Goal: Find specific page/section: Find specific page/section

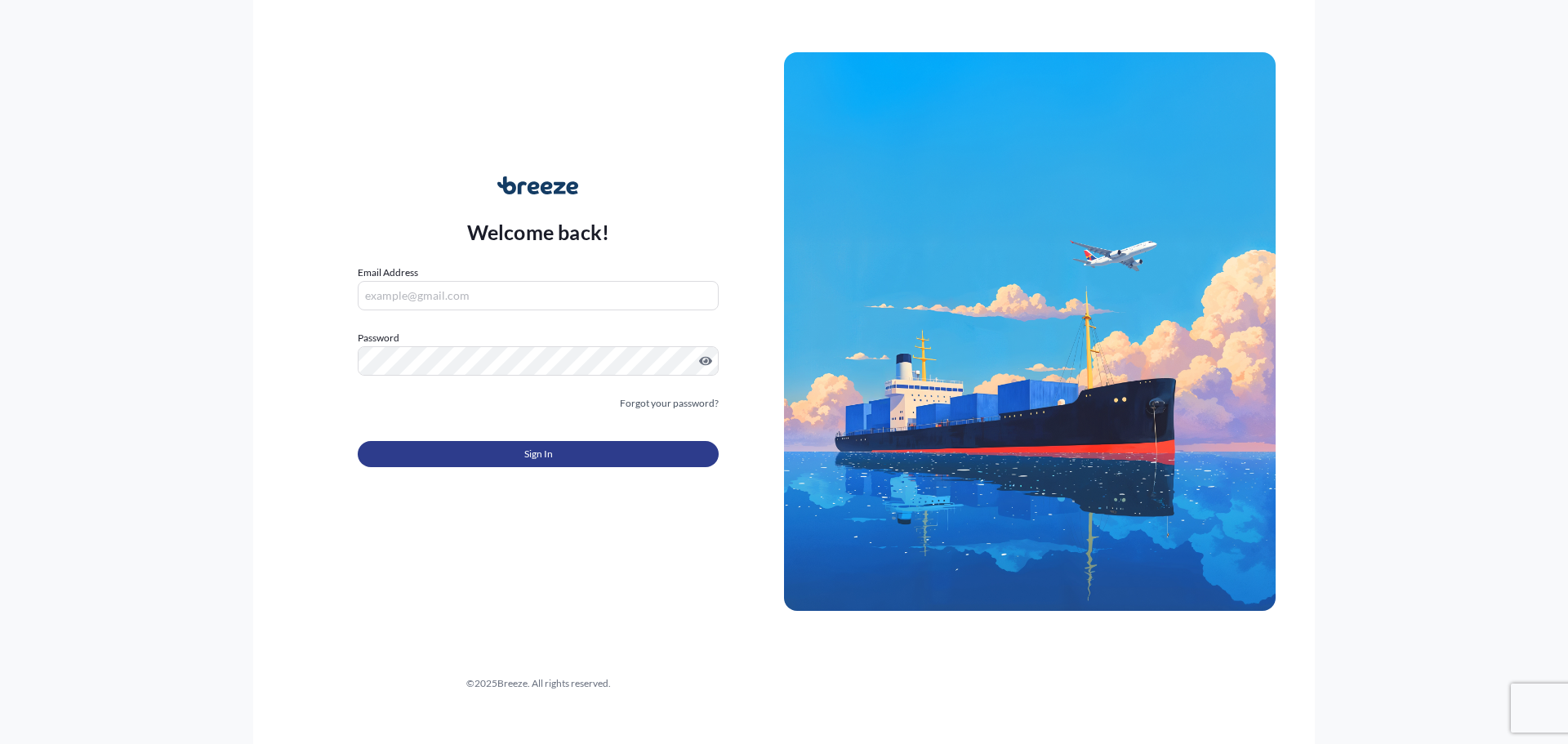
type input "[PERSON_NAME][EMAIL_ADDRESS][DOMAIN_NAME]"
click at [506, 451] on button "Sign In" at bounding box center [538, 454] width 361 height 26
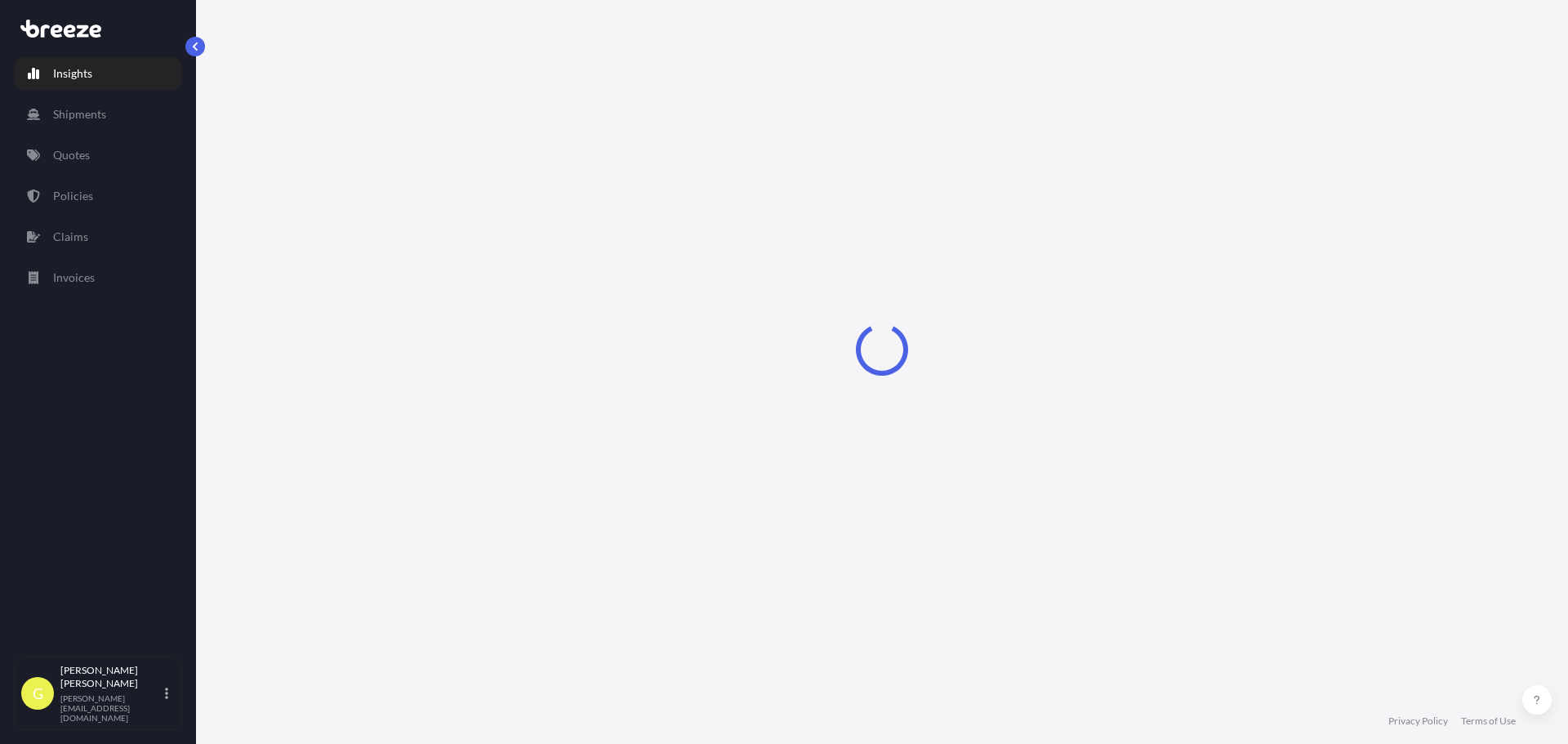
select select "2025"
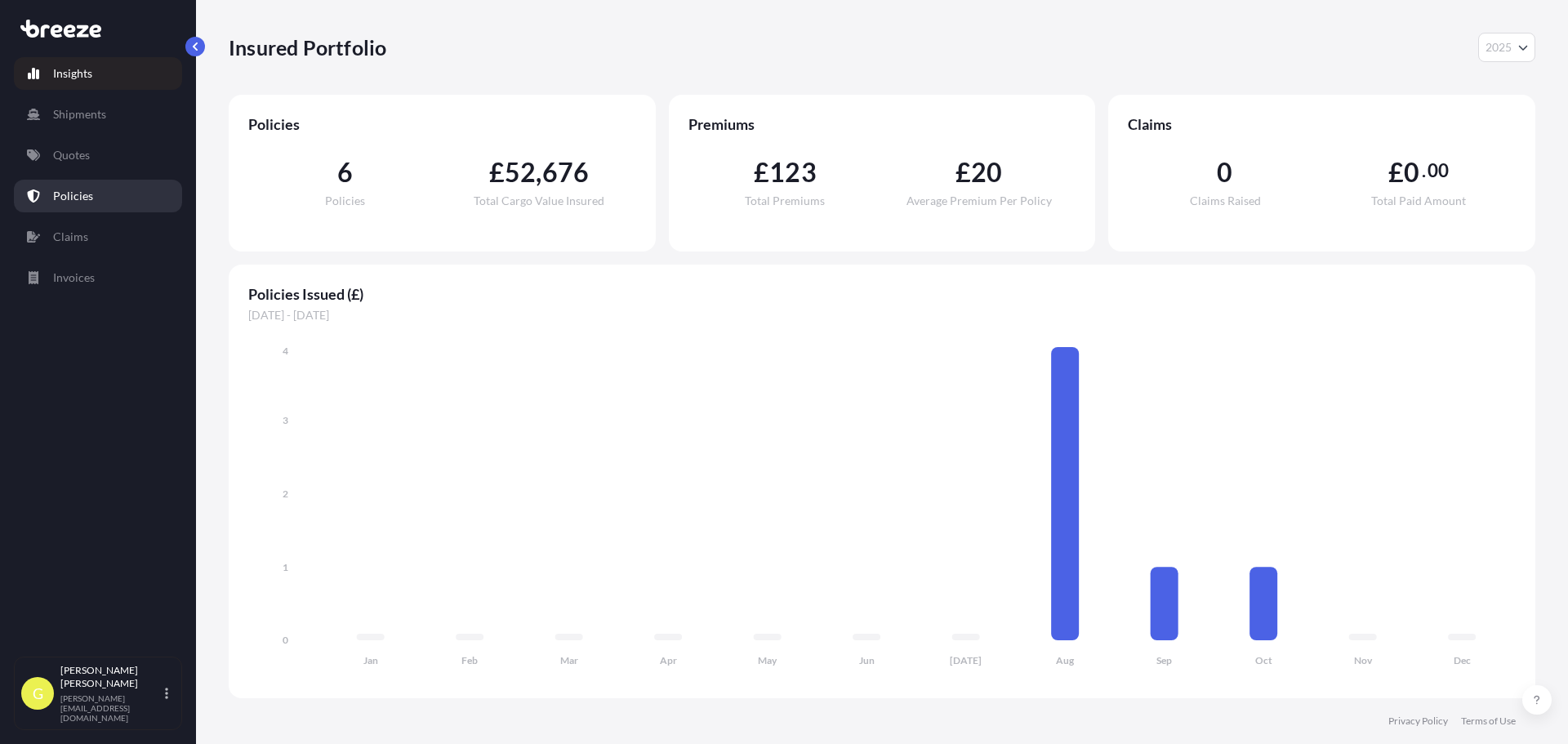
click at [91, 207] on link "Policies" at bounding box center [98, 196] width 168 height 33
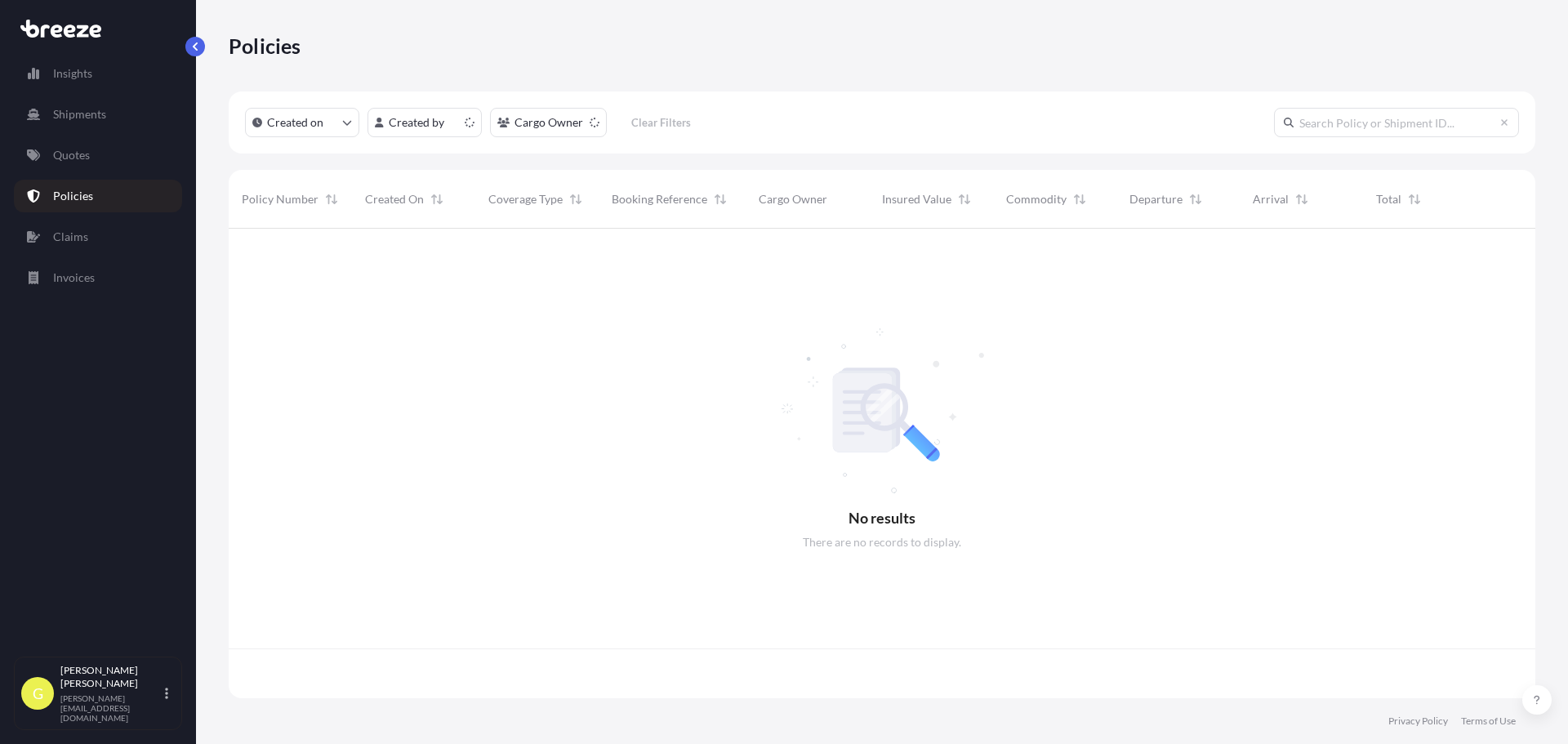
scroll to position [466, 1294]
